Goal: Task Accomplishment & Management: Manage account settings

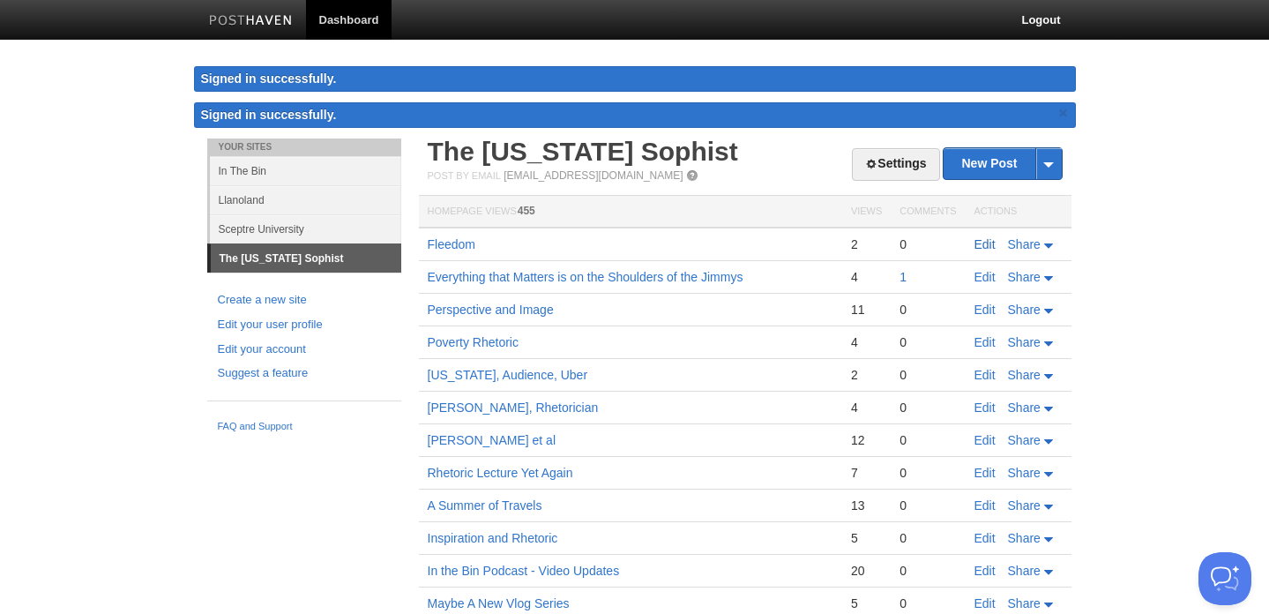
click at [984, 245] on link "Edit" at bounding box center [984, 244] width 21 height 14
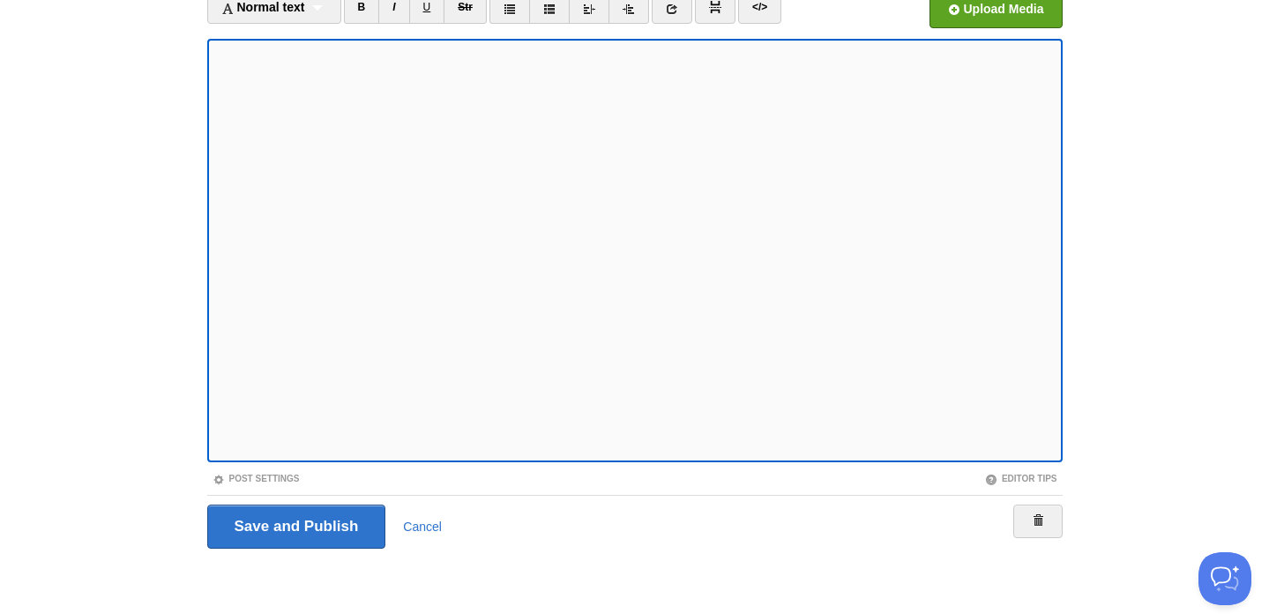
scroll to position [168, 0]
click at [419, 526] on link "Cancel" at bounding box center [422, 526] width 39 height 14
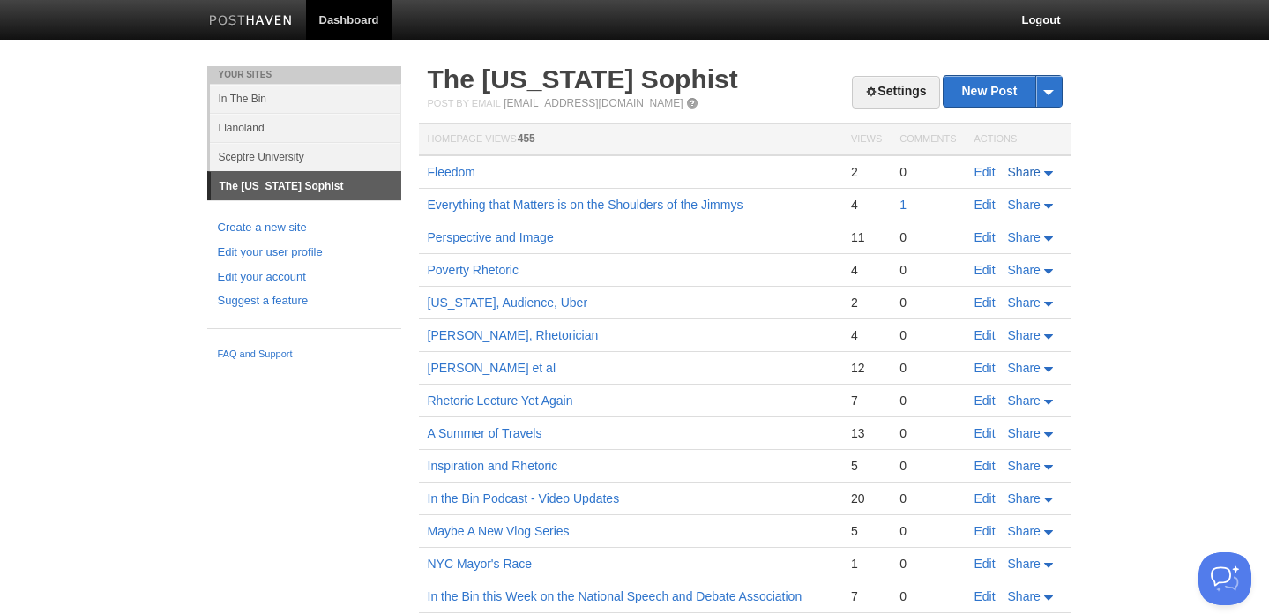
click at [1030, 175] on span "Share" at bounding box center [1024, 172] width 33 height 14
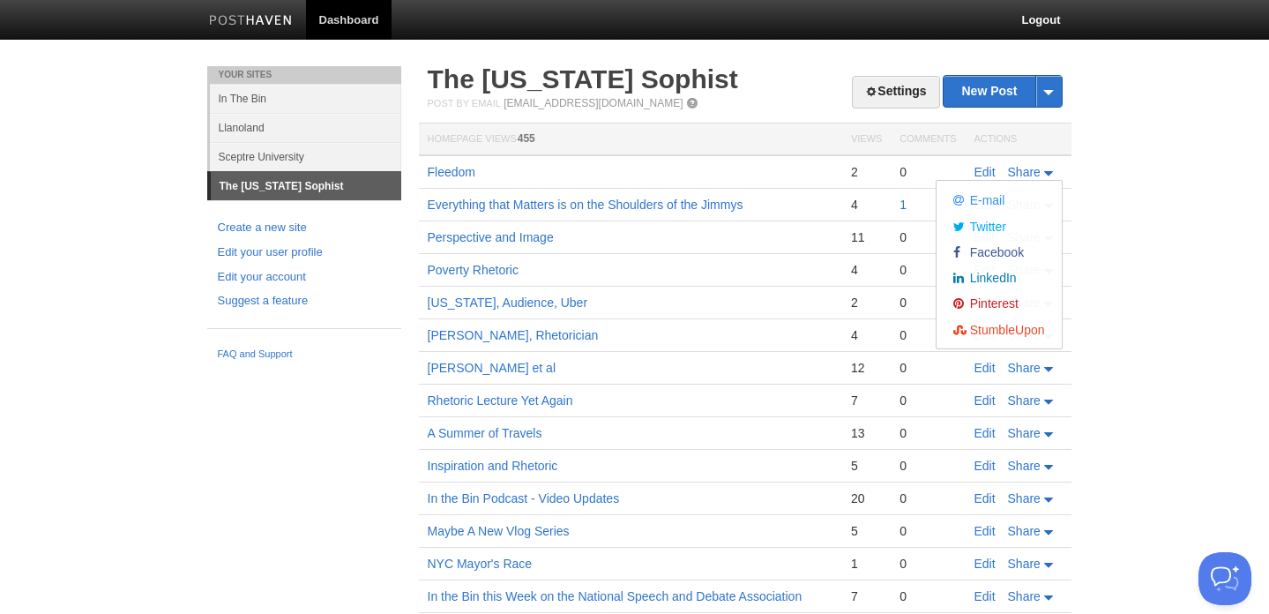
click at [1123, 210] on body "Dashboard Logout Your Sites In The Bin Llanoland Sceptre University The [US_STA…" at bounding box center [634, 436] width 1269 height 873
